Goal: Task Accomplishment & Management: Manage account settings

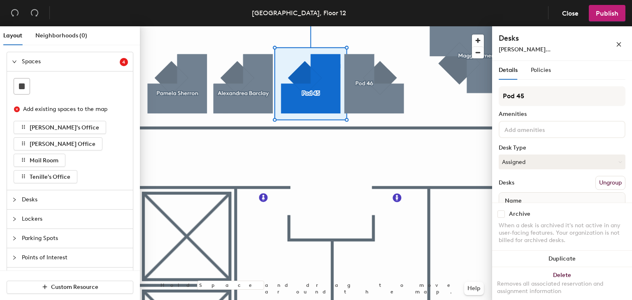
click at [558, 40] on h4 "Desks" at bounding box center [543, 38] width 90 height 11
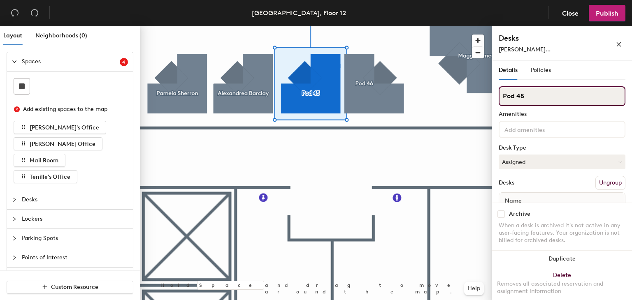
click at [441, 82] on div "Layout Neighborhoods (0) Spaces 4 Add existing spaces to the map [PERSON_NAME]'…" at bounding box center [316, 164] width 632 height 277
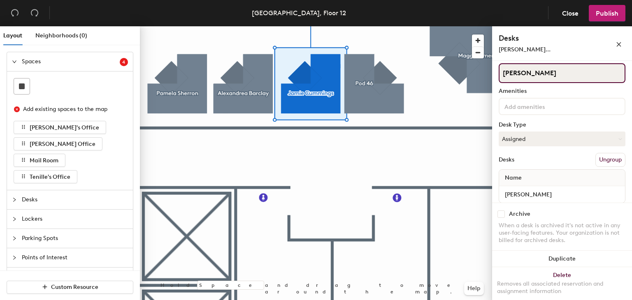
scroll to position [34, 0]
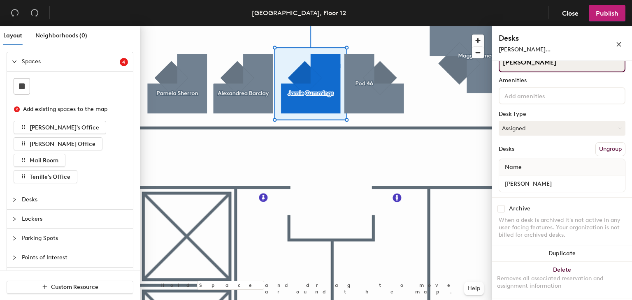
type input "[PERSON_NAME]"
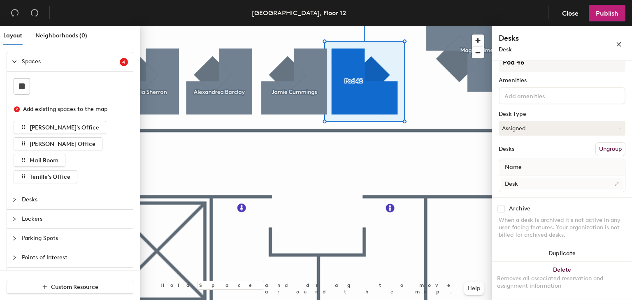
scroll to position [0, 0]
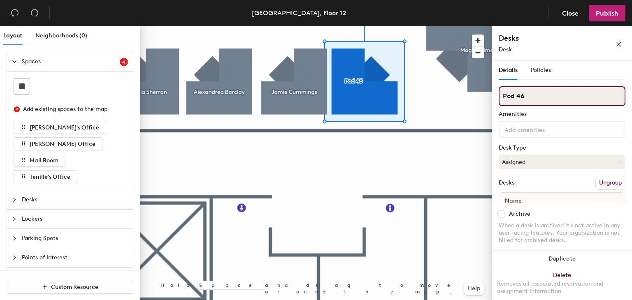
click at [457, 92] on div "Layout Neighborhoods (0) Spaces 4 Add existing spaces to the map [PERSON_NAME]'…" at bounding box center [316, 164] width 632 height 277
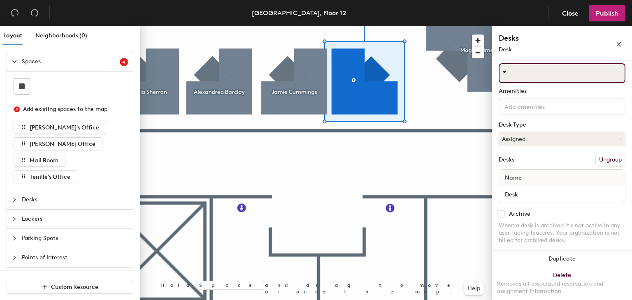
scroll to position [34, 0]
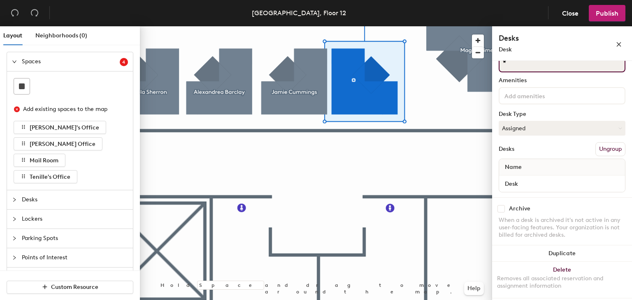
type input "*"
click at [529, 173] on div "Name" at bounding box center [562, 167] width 126 height 16
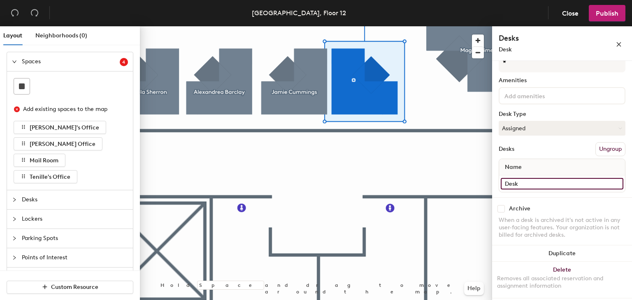
click at [528, 183] on input "Desk" at bounding box center [561, 184] width 123 height 12
type input "Unassigned"
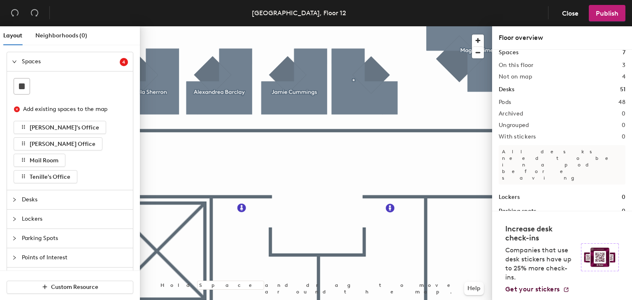
scroll to position [12, 0]
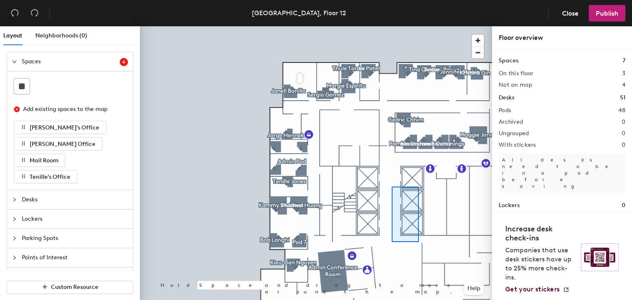
click at [391, 26] on div at bounding box center [316, 26] width 352 height 0
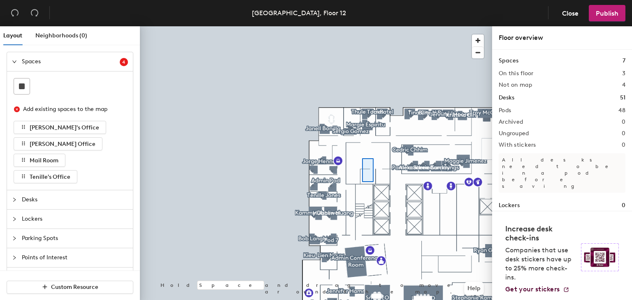
click at [362, 26] on div at bounding box center [316, 26] width 352 height 0
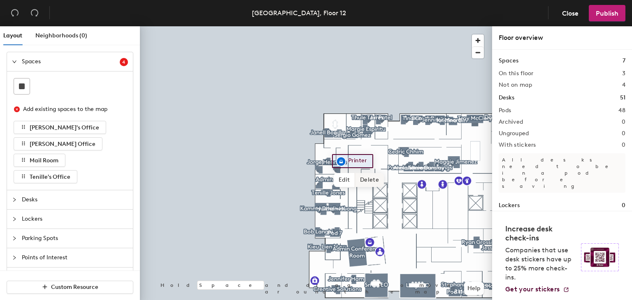
click at [392, 26] on div at bounding box center [316, 26] width 352 height 0
click at [403, 26] on div at bounding box center [316, 26] width 352 height 0
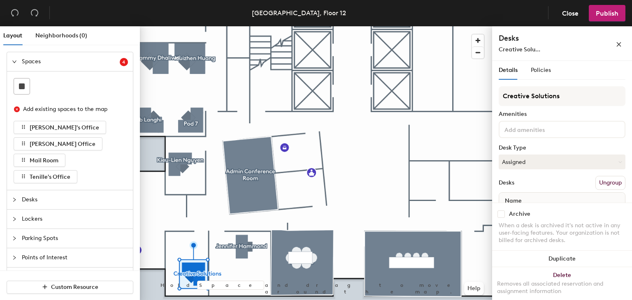
scroll to position [34, 0]
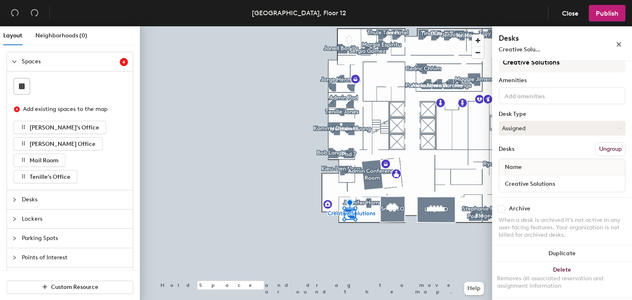
click at [19, 63] on div at bounding box center [17, 61] width 10 height 9
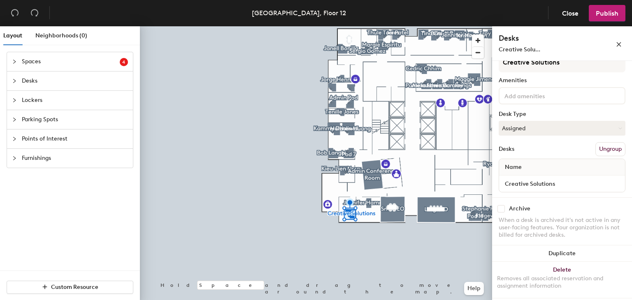
click at [17, 80] on div at bounding box center [17, 80] width 10 height 9
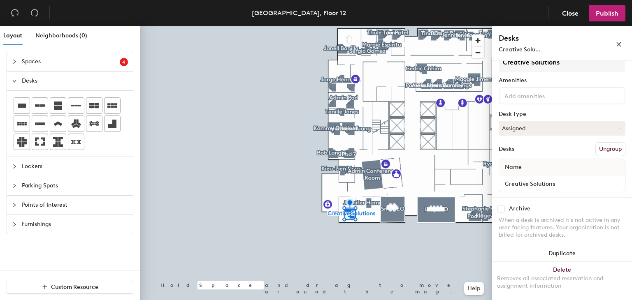
click at [17, 80] on div at bounding box center [17, 80] width 10 height 9
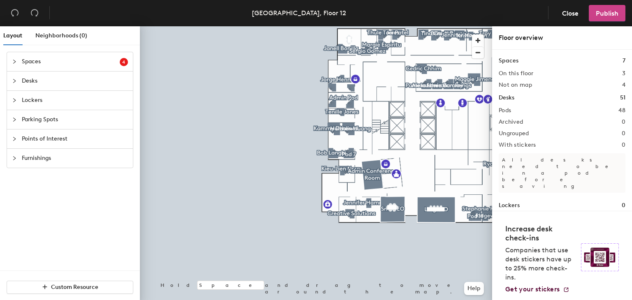
click at [605, 12] on span "Publish" at bounding box center [606, 13] width 23 height 8
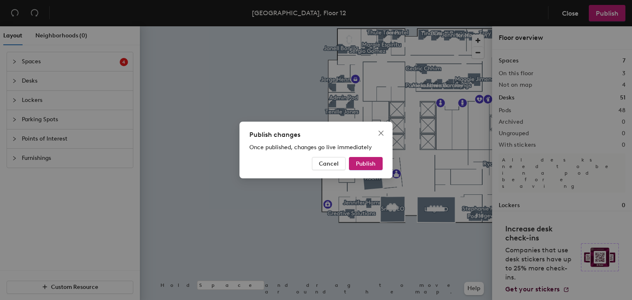
click at [363, 155] on div "Publish changes Once published, changes go live immediately Cancel Publish" at bounding box center [315, 150] width 153 height 57
click at [363, 165] on span "Publish" at bounding box center [366, 163] width 20 height 7
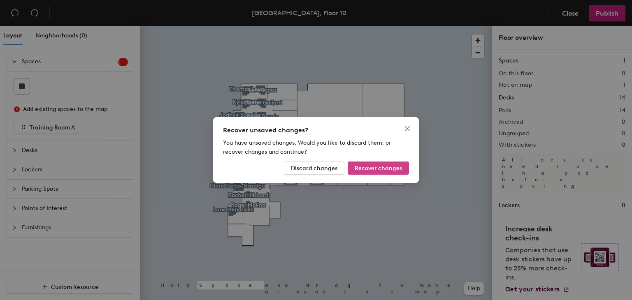
click at [377, 168] on span "Recover changes" at bounding box center [377, 168] width 47 height 7
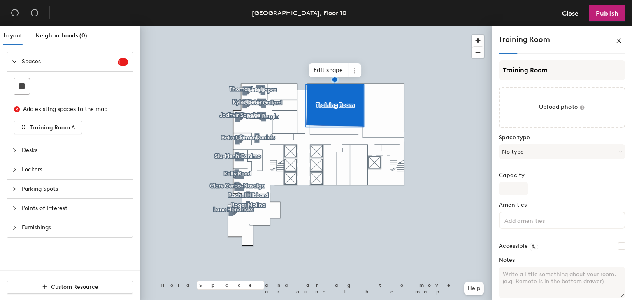
scroll to position [25, 0]
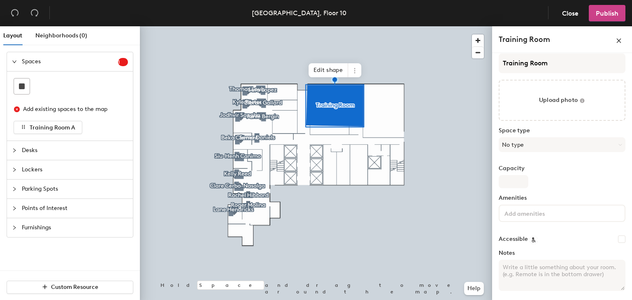
click at [602, 16] on span "Publish" at bounding box center [606, 13] width 23 height 8
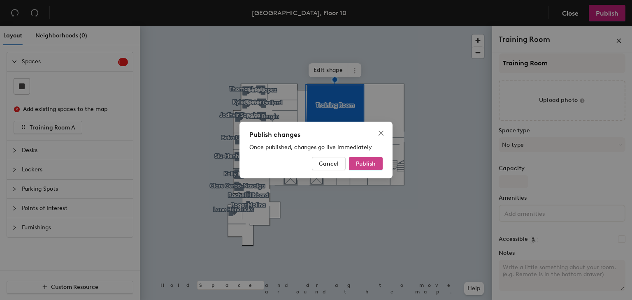
click at [362, 164] on span "Publish" at bounding box center [366, 163] width 20 height 7
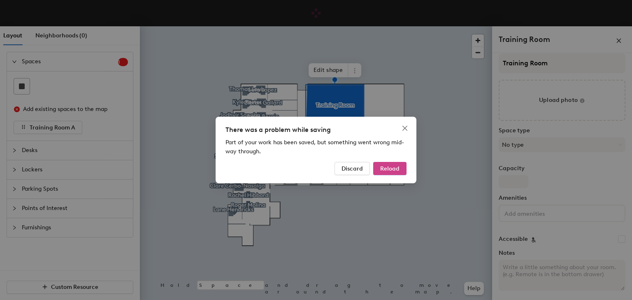
click at [394, 169] on span "Reload" at bounding box center [389, 168] width 19 height 7
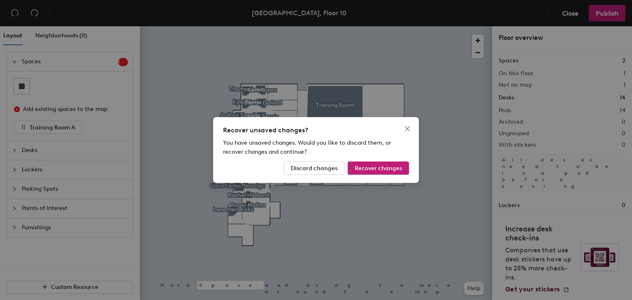
click at [14, 59] on div "Recover unsaved changes? You have unsaved changes. Would you like to discard th…" at bounding box center [316, 150] width 632 height 300
click at [390, 167] on span "Recover changes" at bounding box center [377, 168] width 47 height 7
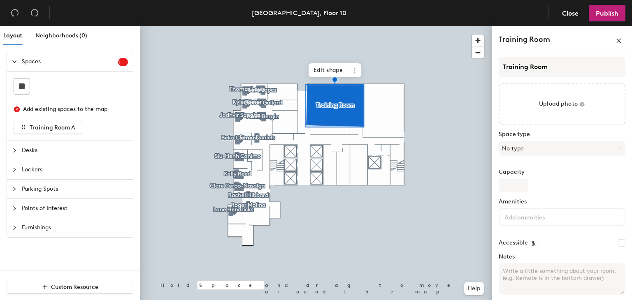
scroll to position [25, 0]
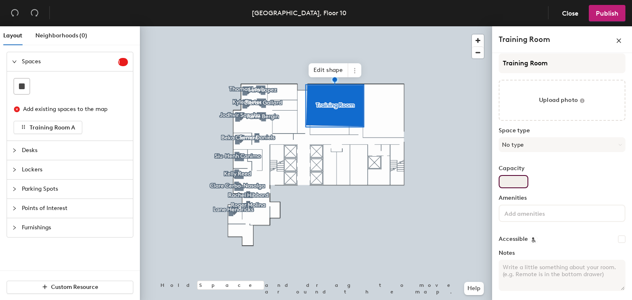
click at [511, 176] on input "Capacity" at bounding box center [513, 181] width 30 height 13
click at [605, 19] on button "Publish" at bounding box center [606, 13] width 37 height 16
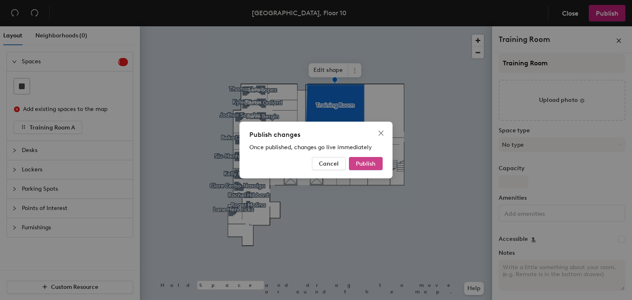
click at [367, 162] on span "Publish" at bounding box center [366, 163] width 20 height 7
